Goal: Information Seeking & Learning: Learn about a topic

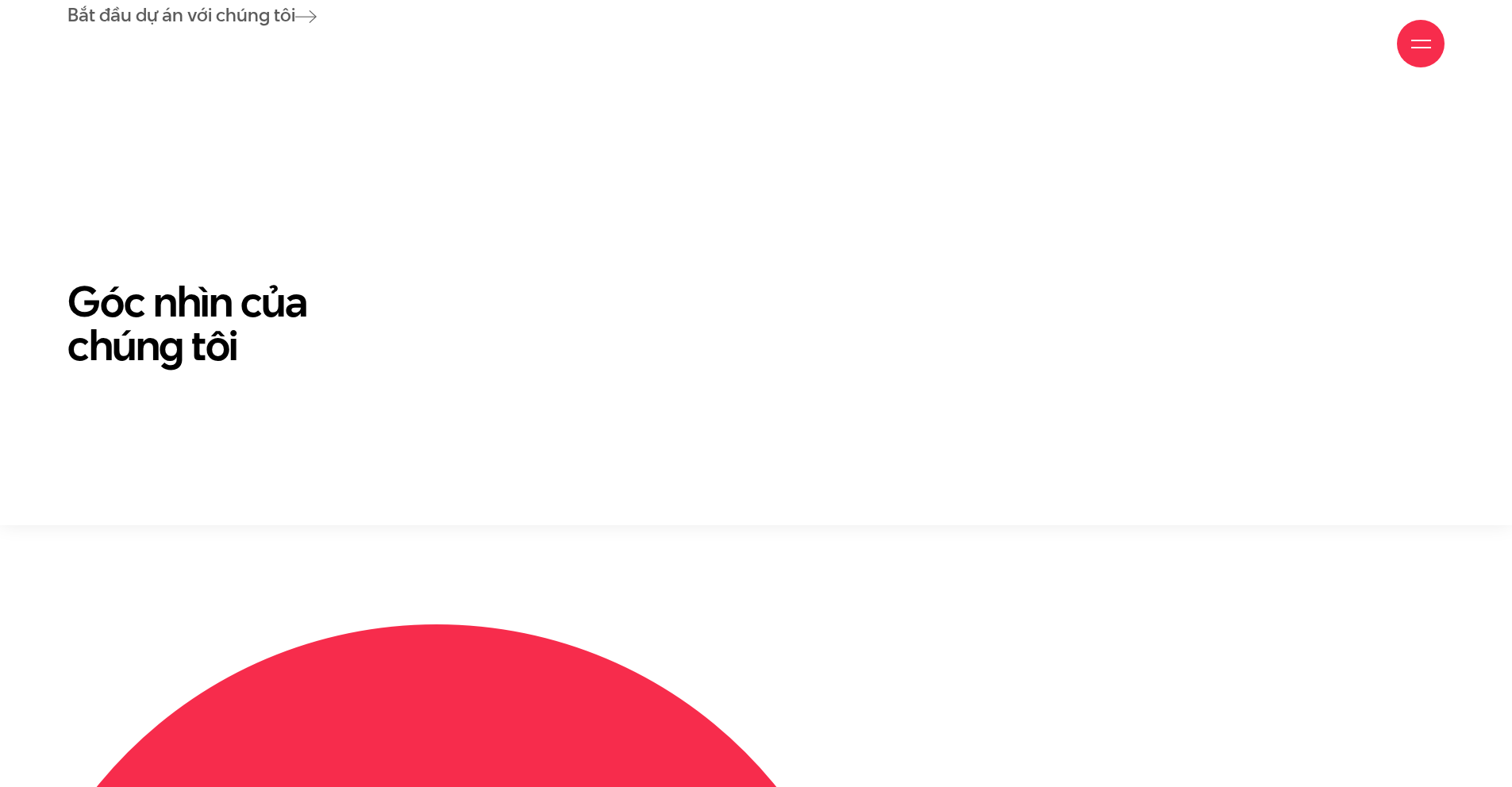
scroll to position [4036, 0]
